Goal: Task Accomplishment & Management: Use online tool/utility

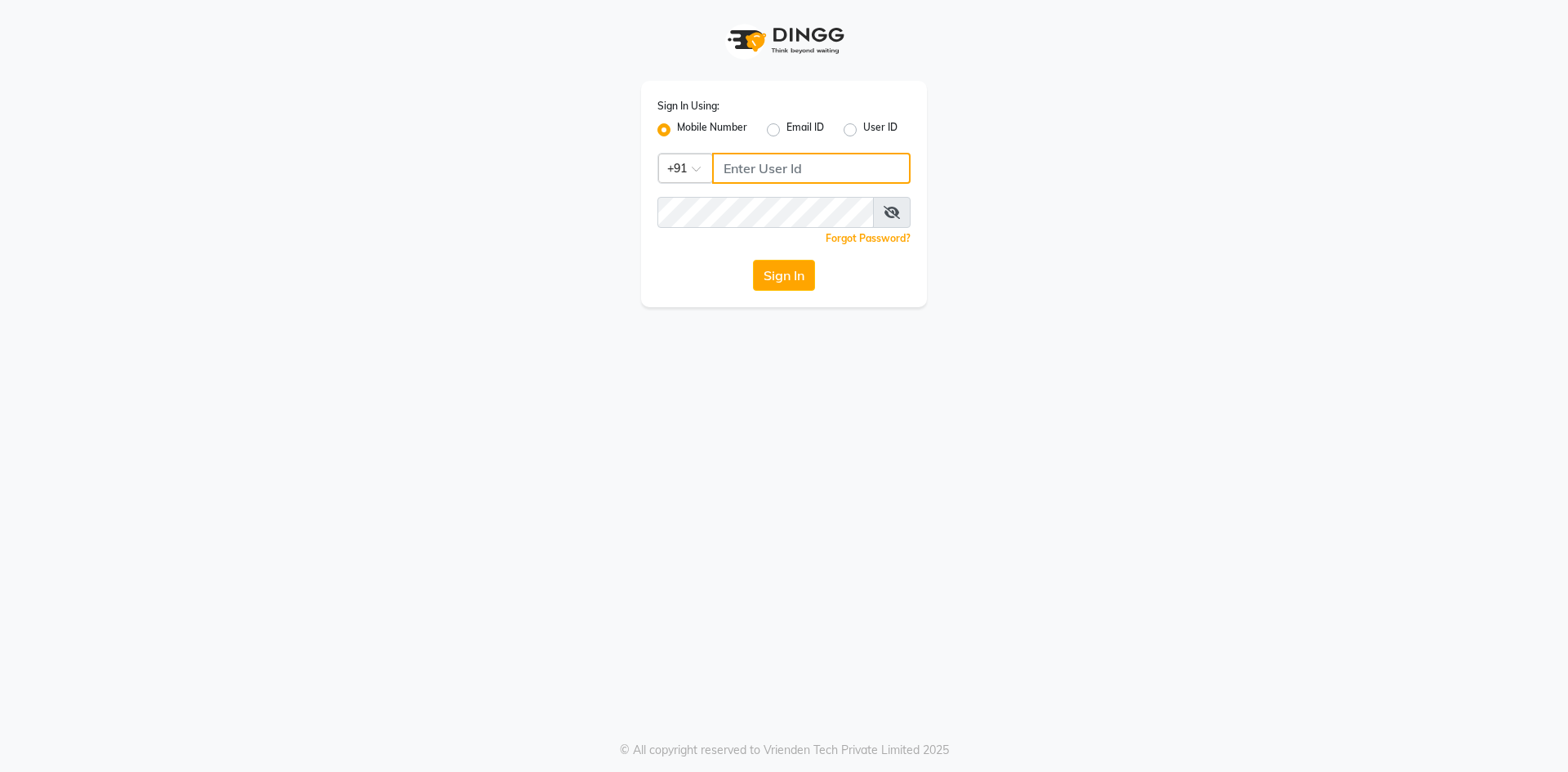
click at [829, 163] on input "Username" at bounding box center [812, 168] width 198 height 31
type input "9910809377"
click at [885, 208] on icon at bounding box center [891, 212] width 16 height 13
click at [814, 279] on button "Sign In" at bounding box center [784, 275] width 62 height 31
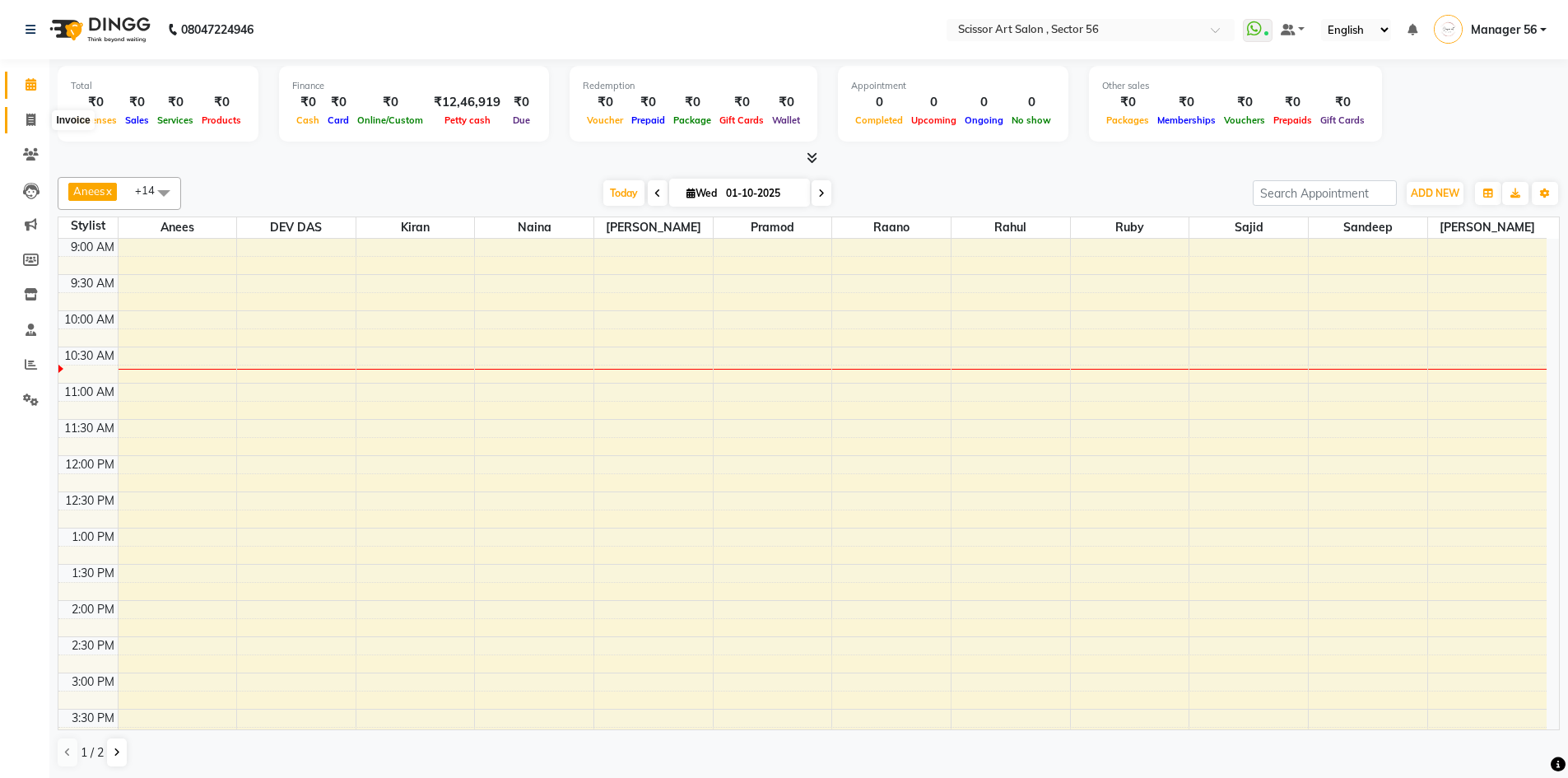
click at [36, 120] on span at bounding box center [30, 121] width 29 height 19
select select "service"
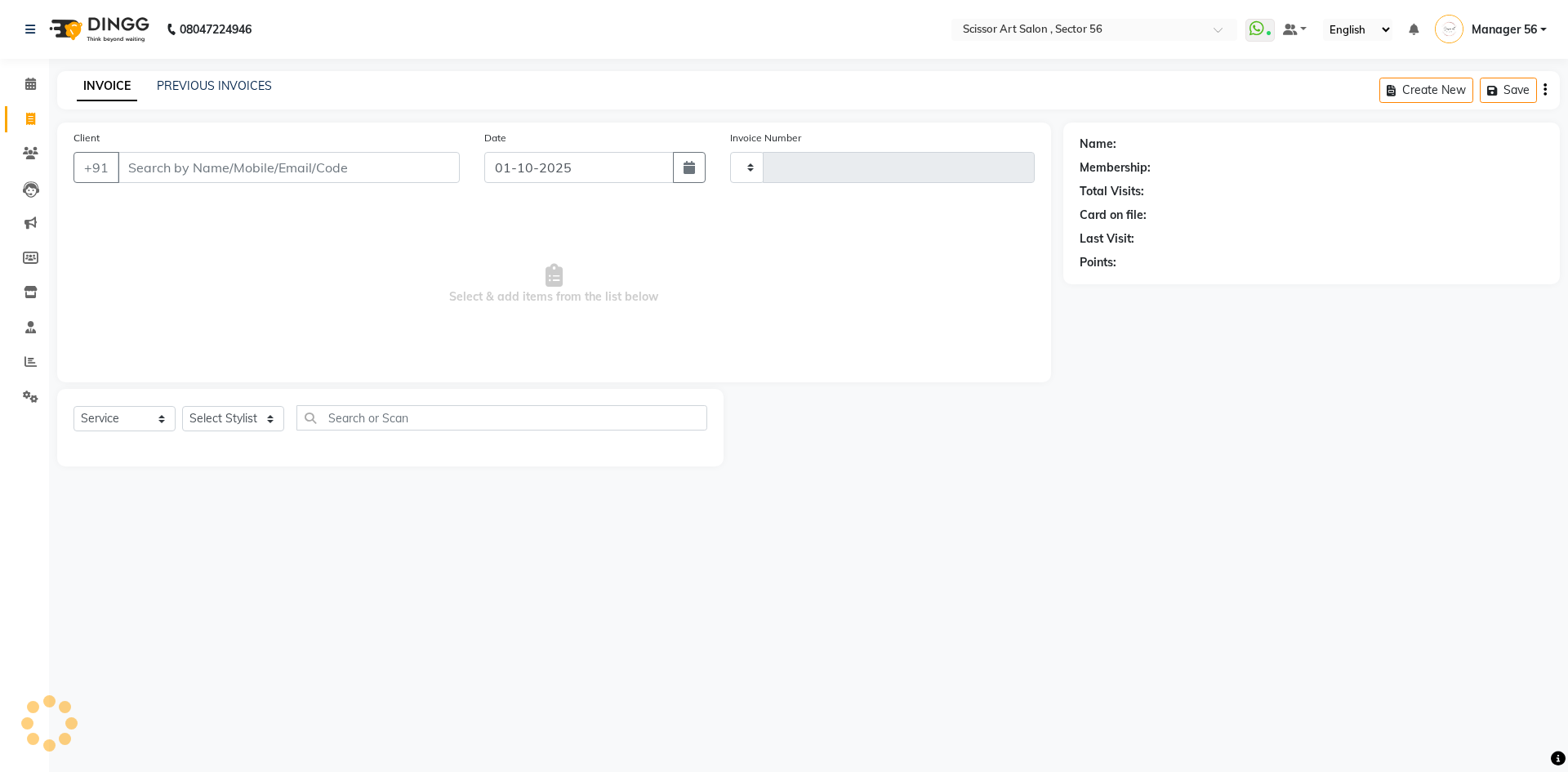
type input "1611"
select select "6185"
